Goal: Register for event/course

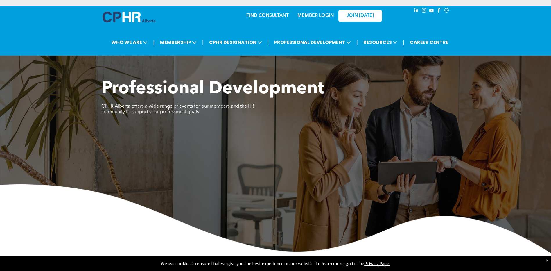
click at [121, 17] on img at bounding box center [129, 17] width 53 height 11
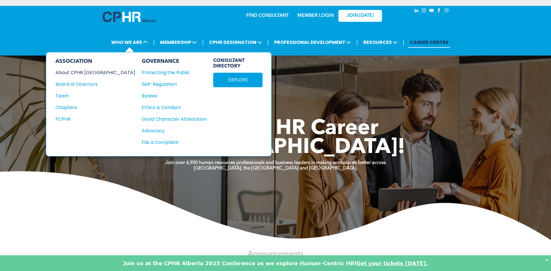
click at [82, 73] on div "About CPHR [GEOGRAPHIC_DATA]" at bounding box center [92, 72] width 72 height 7
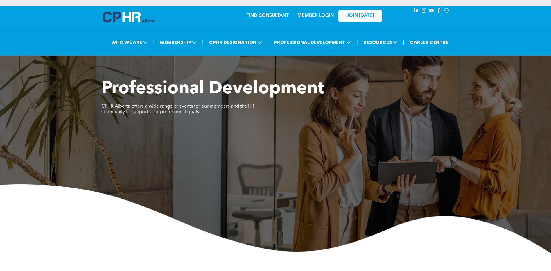
click at [270, 91] on span "Professional Development" at bounding box center [212, 88] width 223 height 17
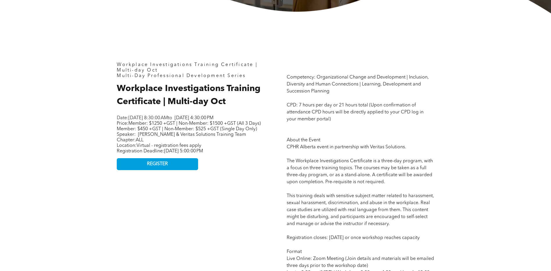
scroll to position [262, 0]
